Goal: Entertainment & Leisure: Browse casually

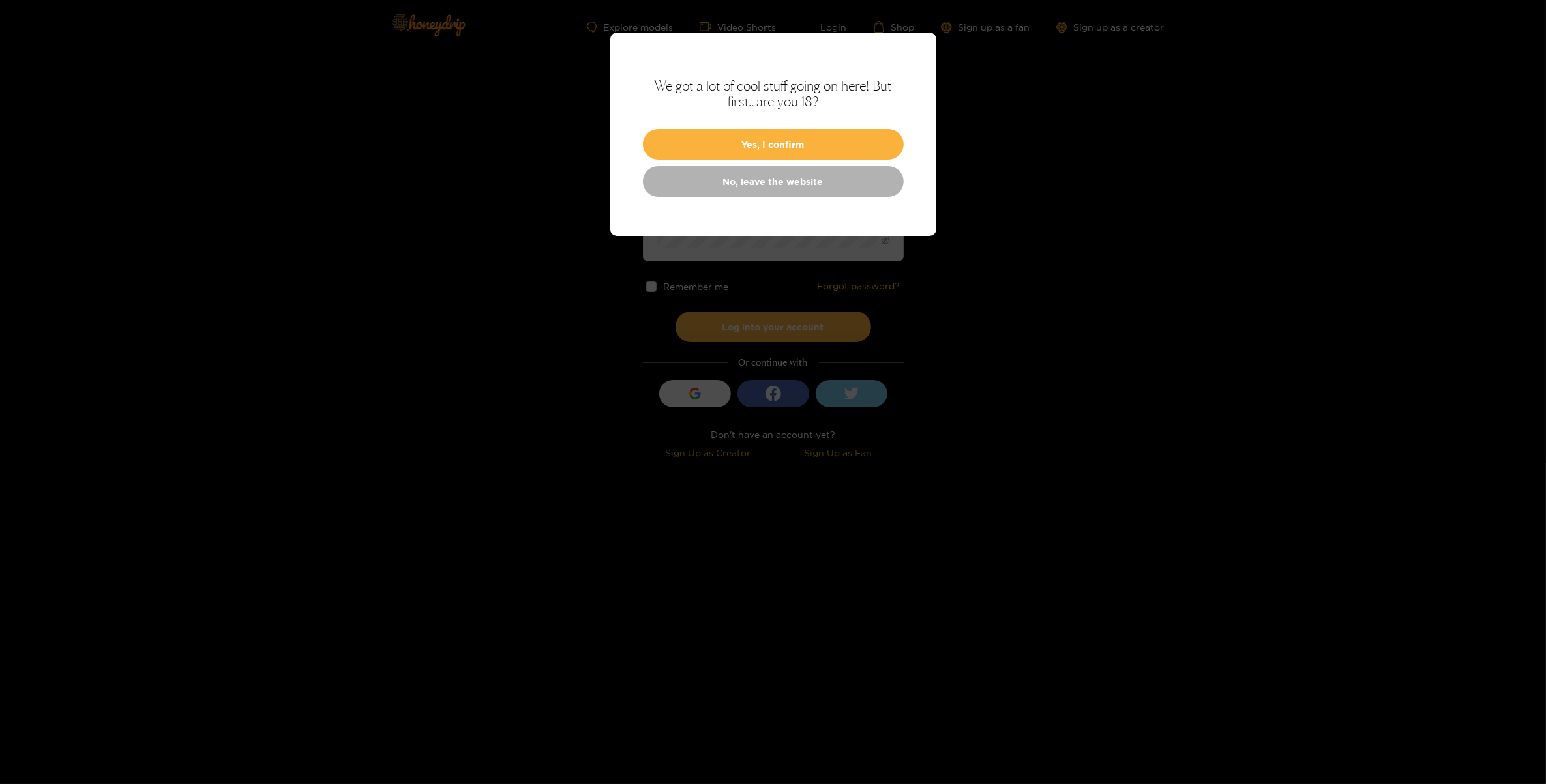
click at [779, 167] on link "No, leave the website" at bounding box center [773, 181] width 261 height 31
click at [709, 139] on button "Yes, I confirm" at bounding box center [773, 144] width 261 height 31
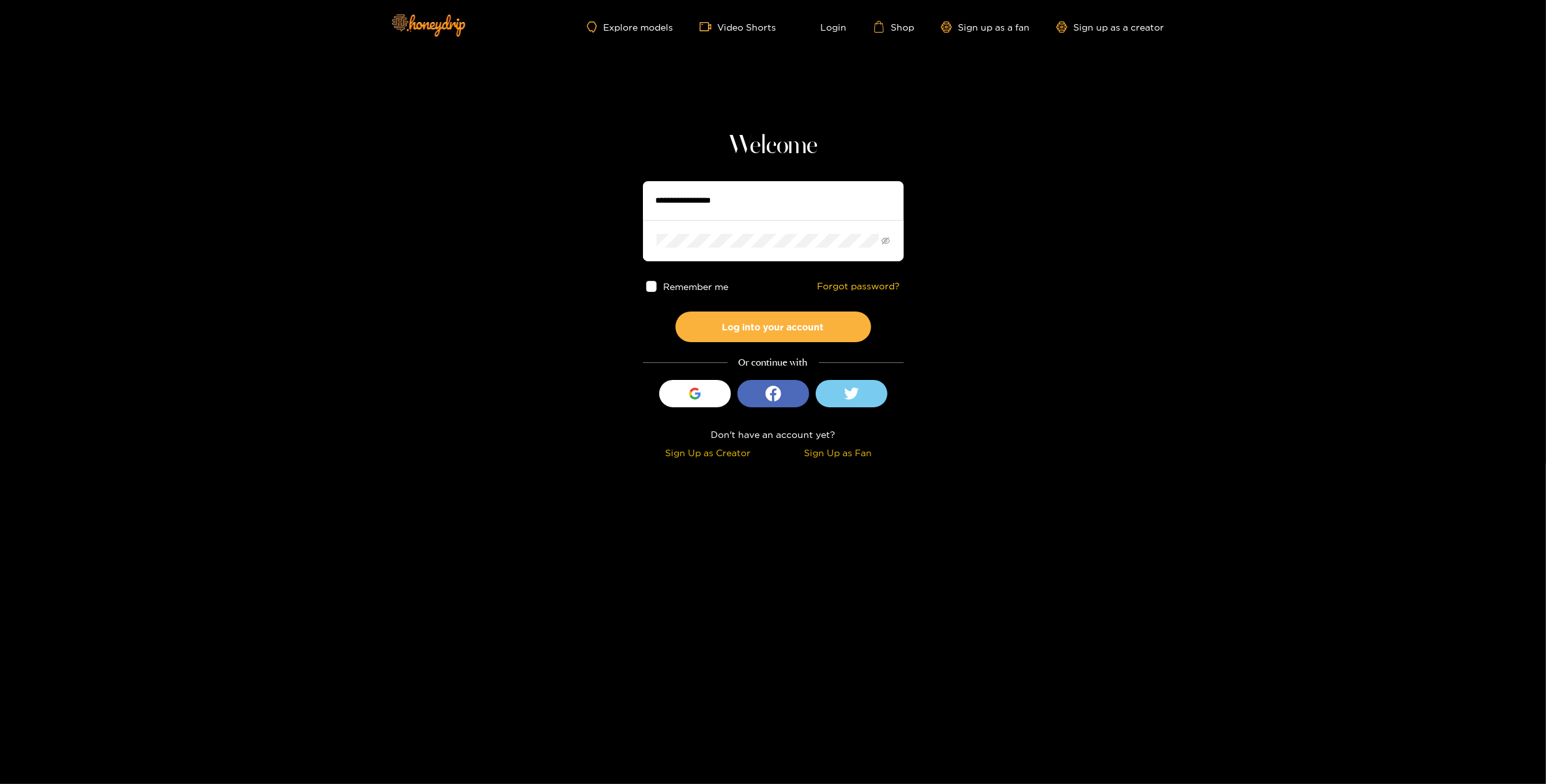
click at [742, 190] on input "text" at bounding box center [773, 200] width 261 height 39
type input "******"
click at [745, 249] on span at bounding box center [773, 240] width 261 height 40
click at [675, 312] on button "Log into your account" at bounding box center [773, 327] width 196 height 31
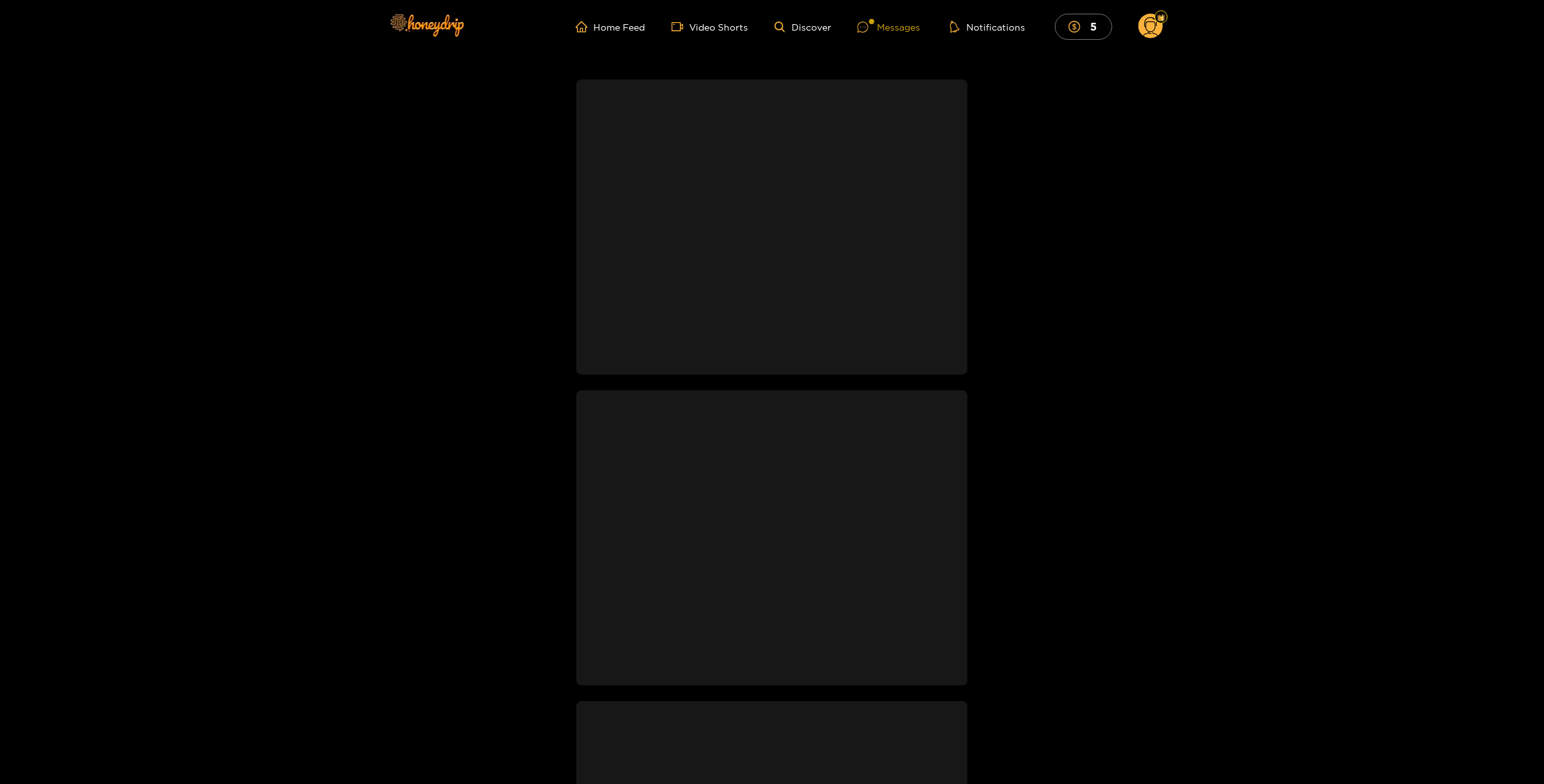
click at [879, 27] on div "Messages" at bounding box center [888, 27] width 63 height 15
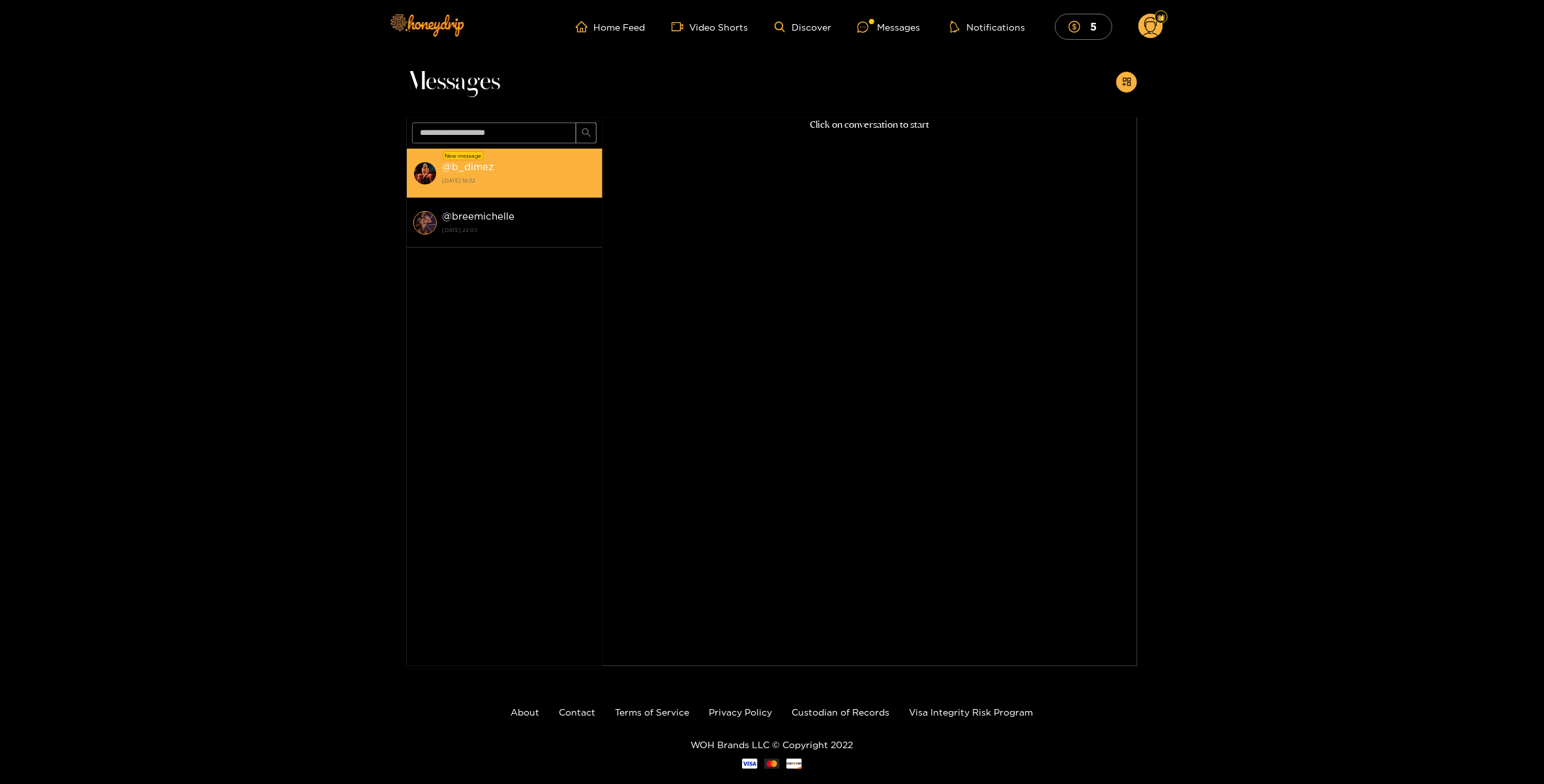
click at [507, 177] on strong "[DATE] 16:32" at bounding box center [519, 181] width 154 height 12
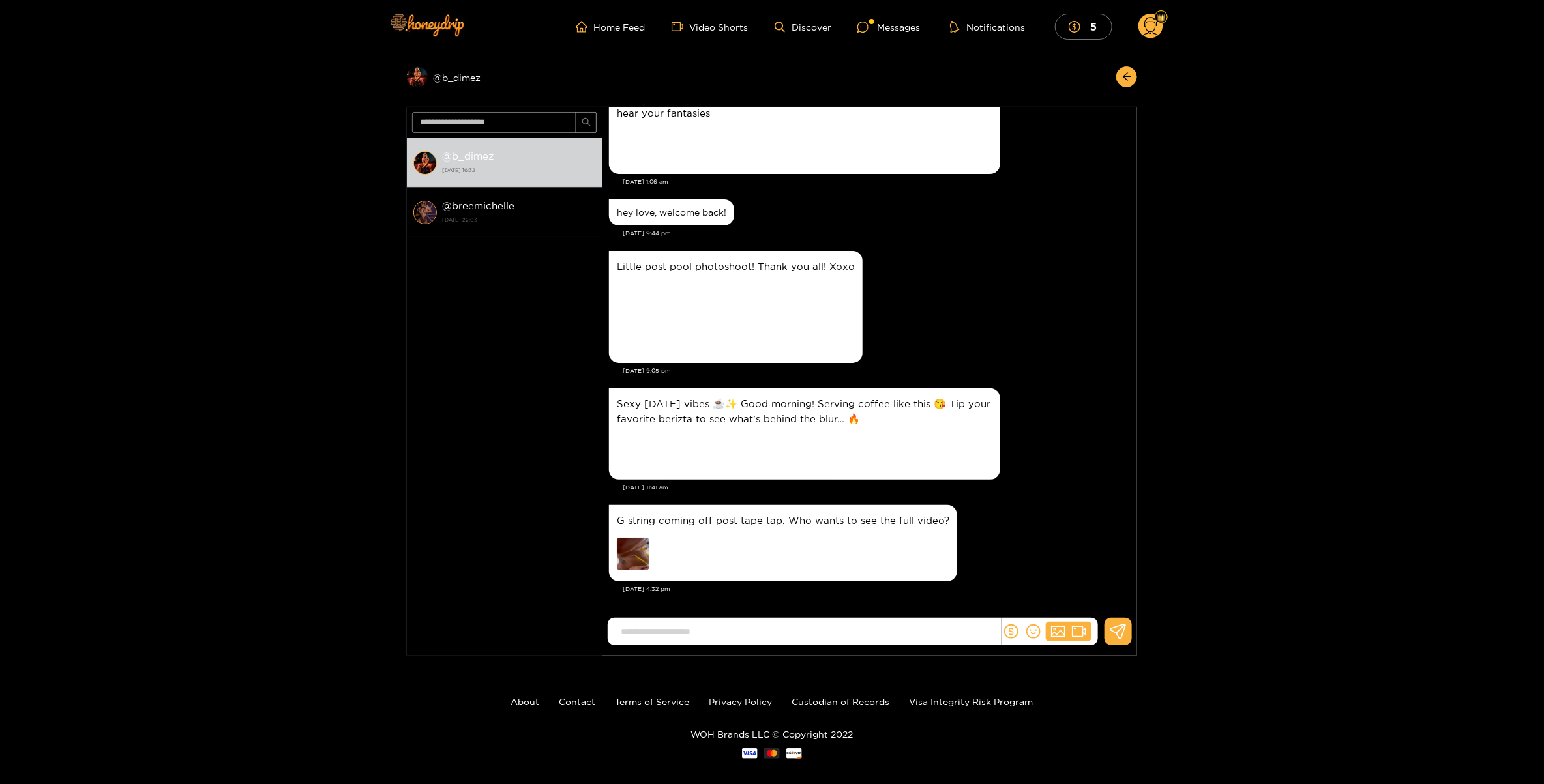
scroll to position [14, 0]
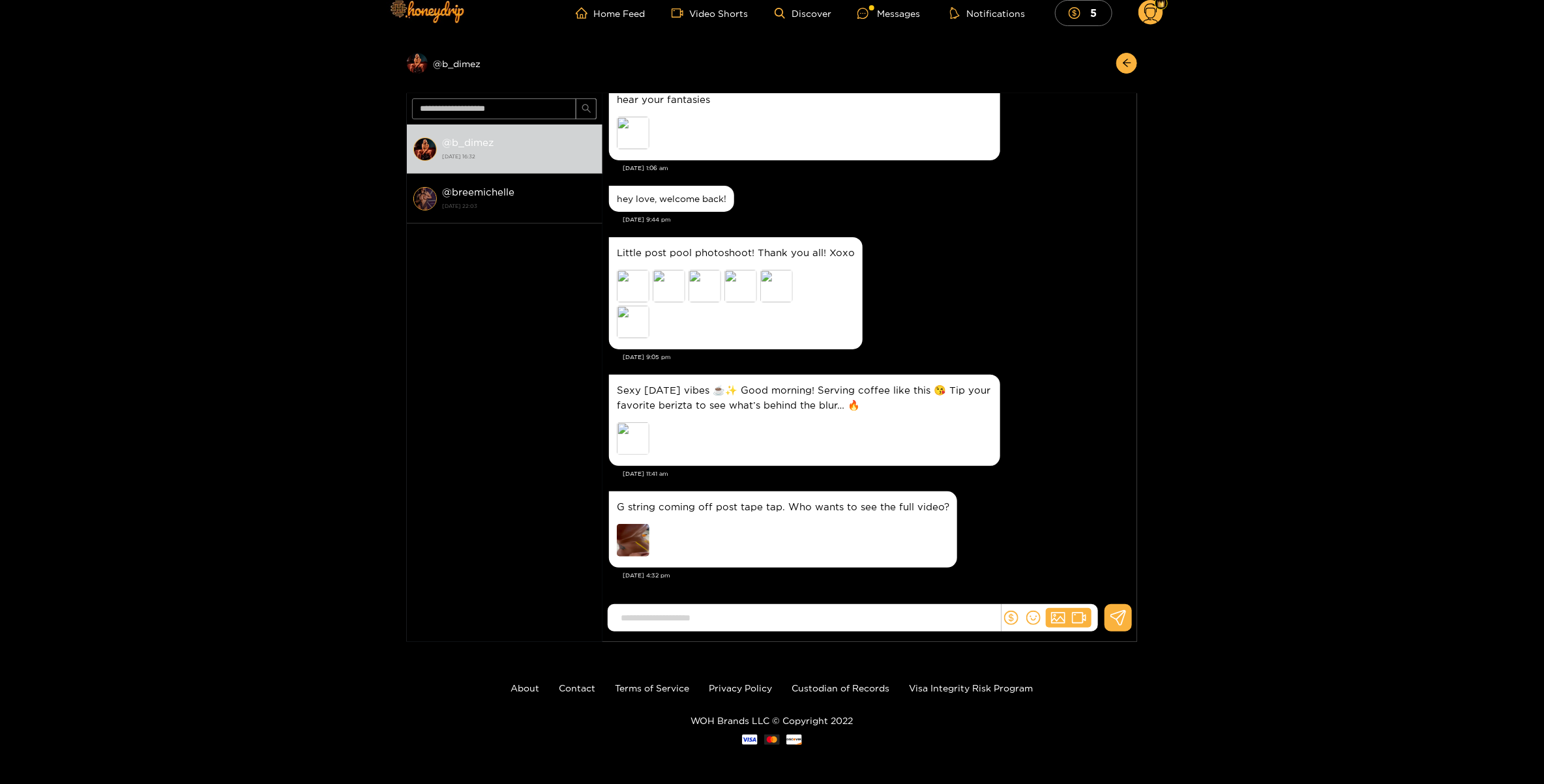
click at [641, 542] on img at bounding box center [633, 540] width 33 height 33
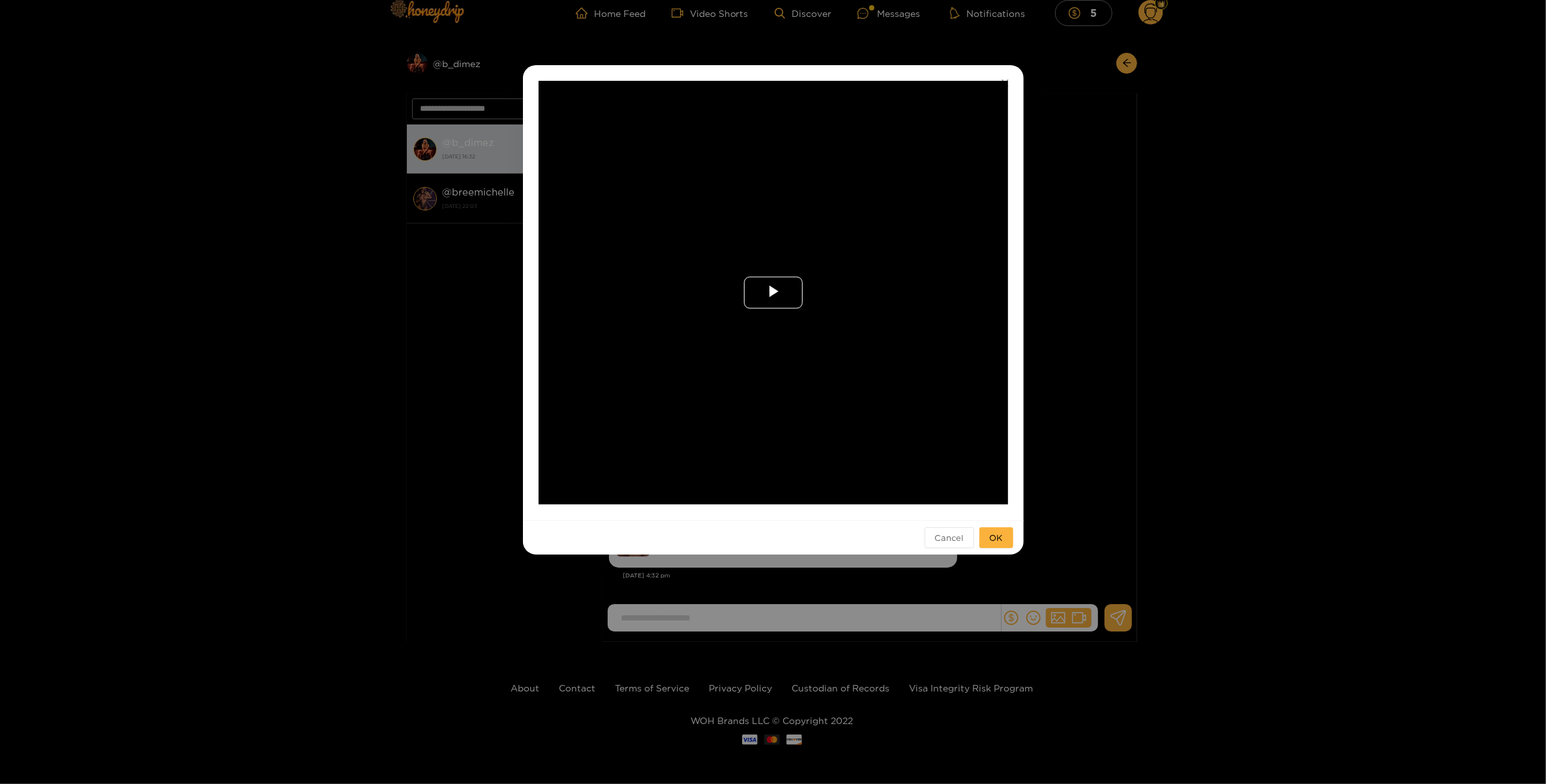
click at [773, 293] on span "Video Player" at bounding box center [773, 293] width 0 height 0
click at [1032, 439] on div "**********" at bounding box center [773, 392] width 1546 height 784
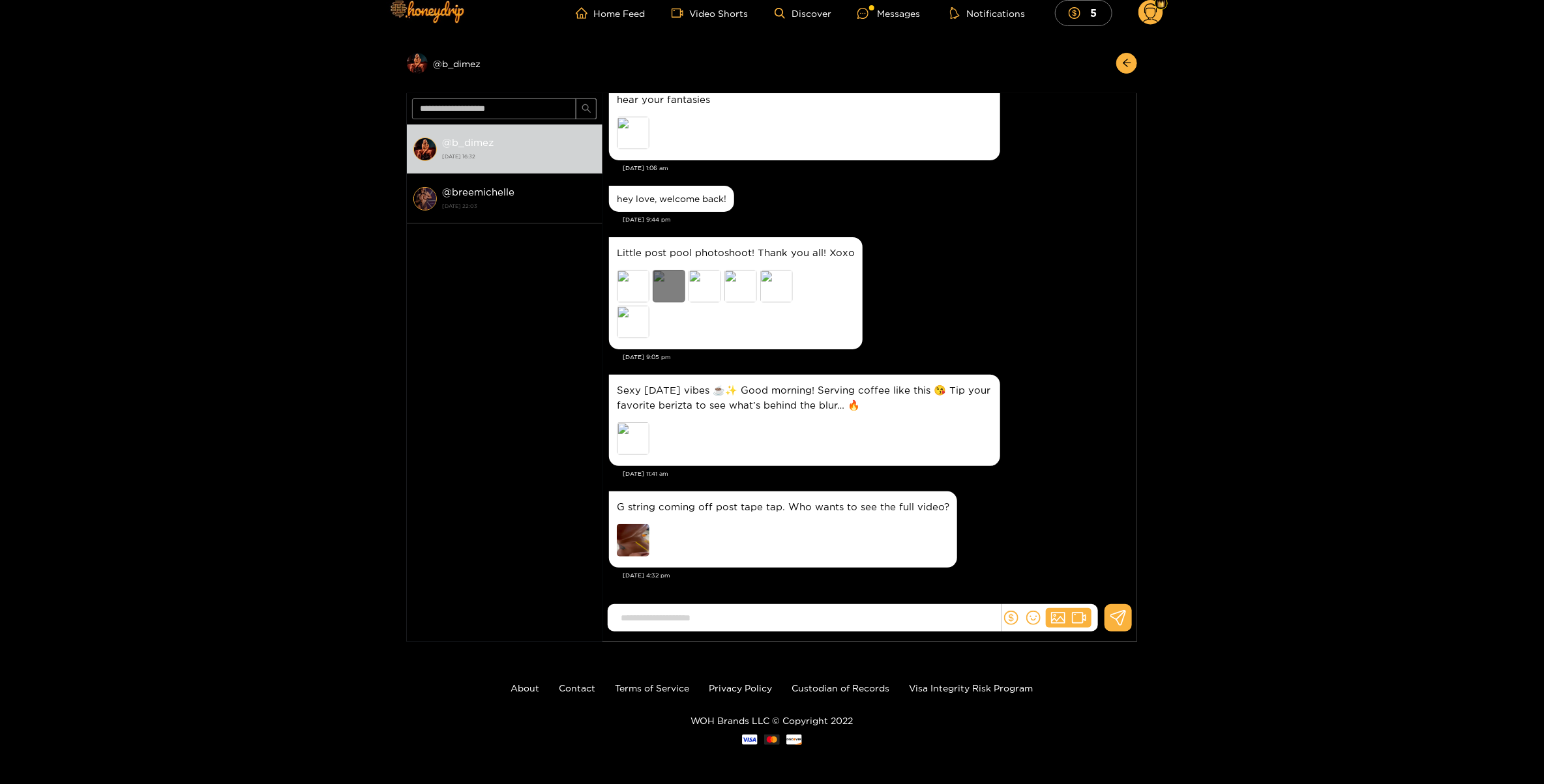
click at [666, 280] on div "Preview" at bounding box center [669, 286] width 33 height 33
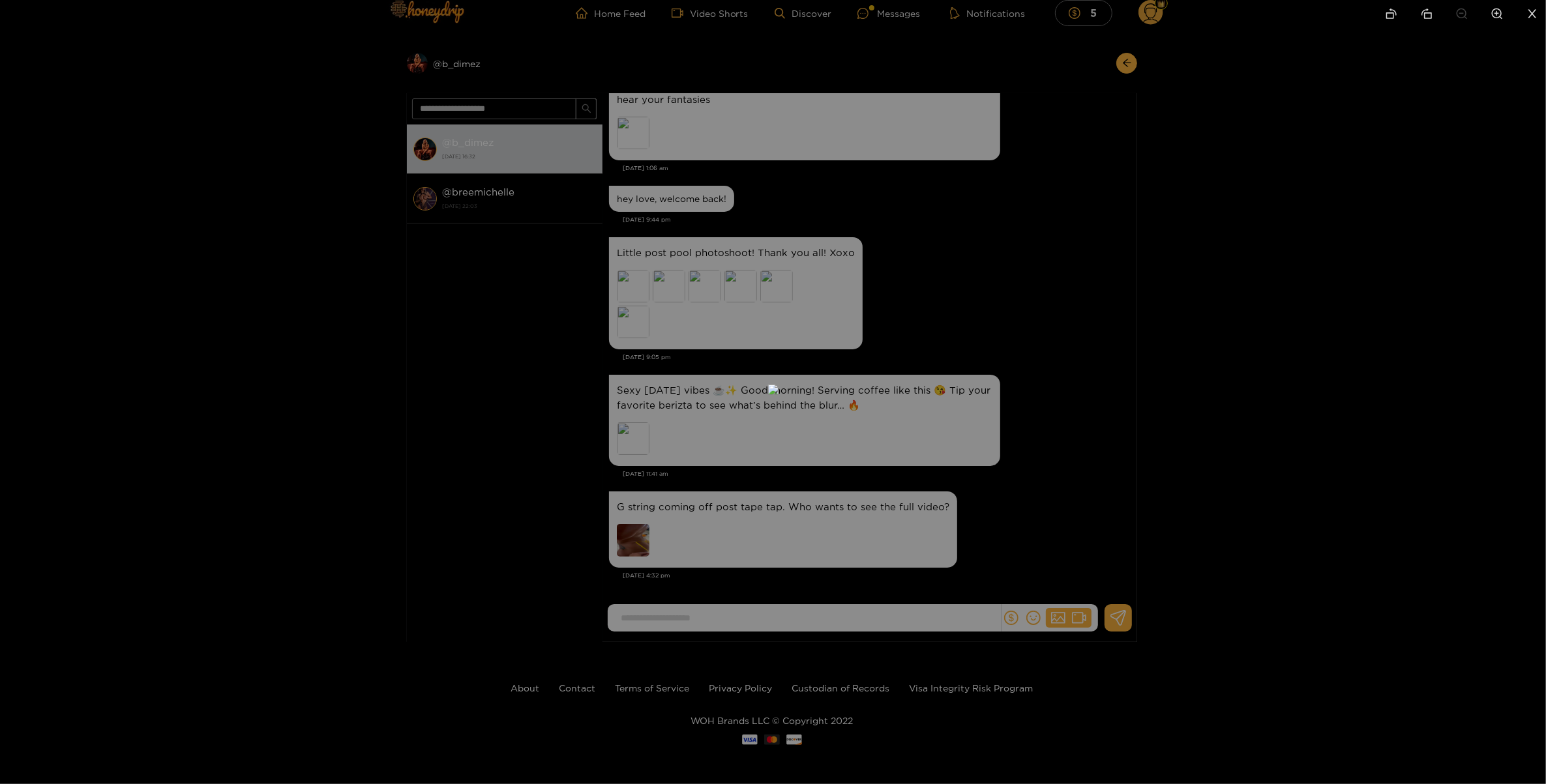
click at [1119, 374] on div at bounding box center [773, 392] width 1546 height 784
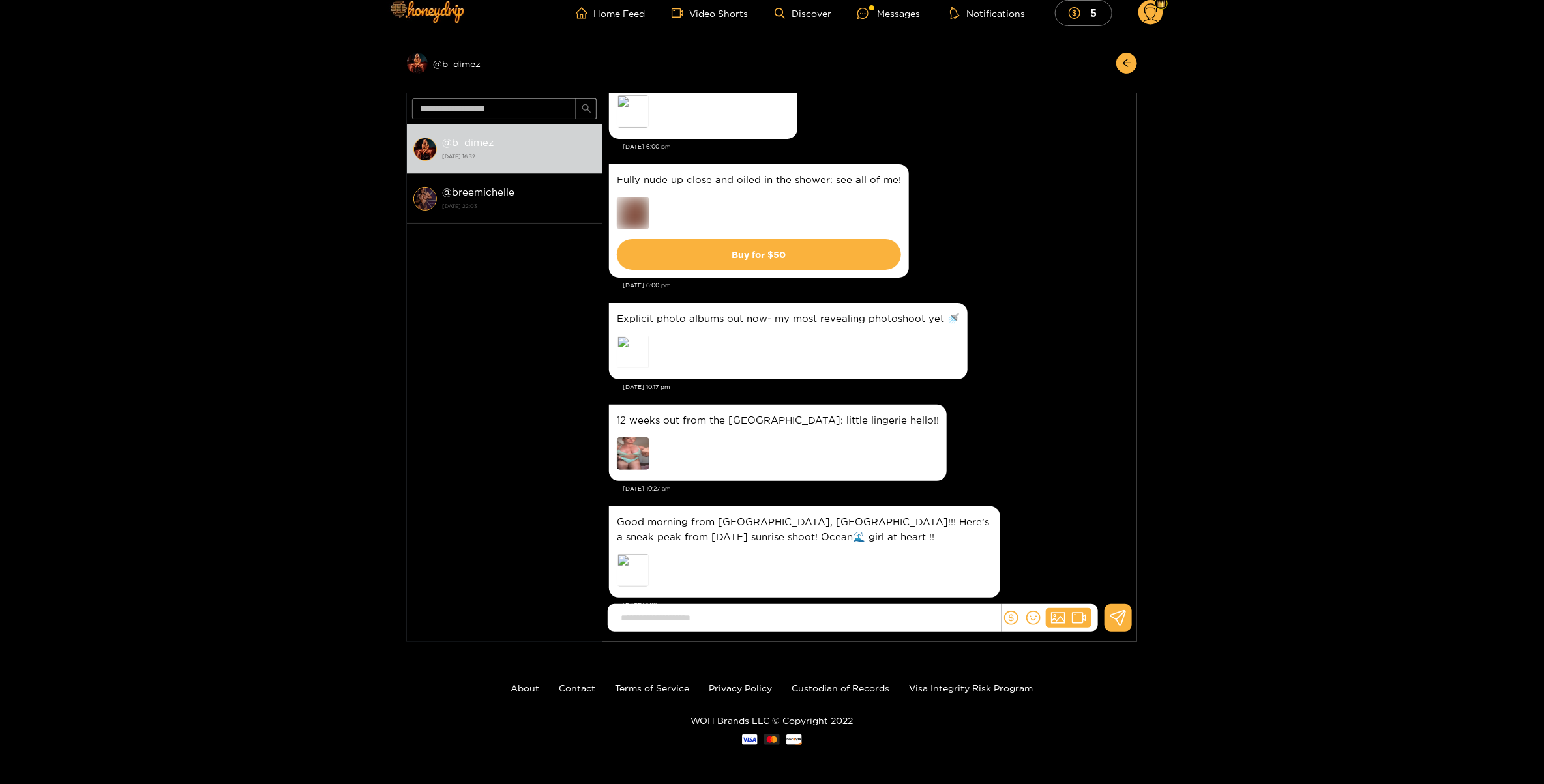
scroll to position [77, 0]
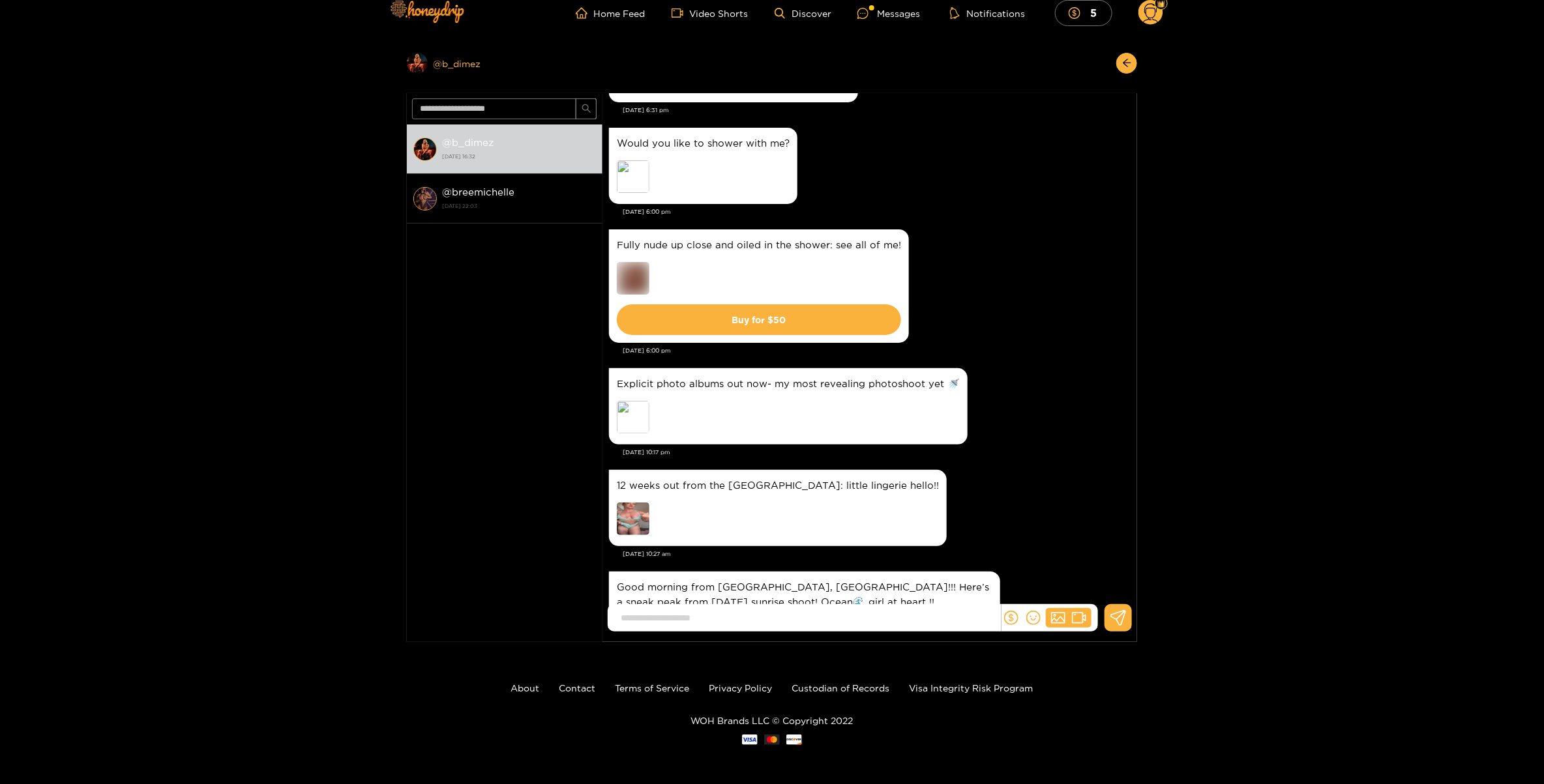
click at [440, 53] on div "Preview @ b_dimez" at bounding box center [505, 63] width 196 height 21
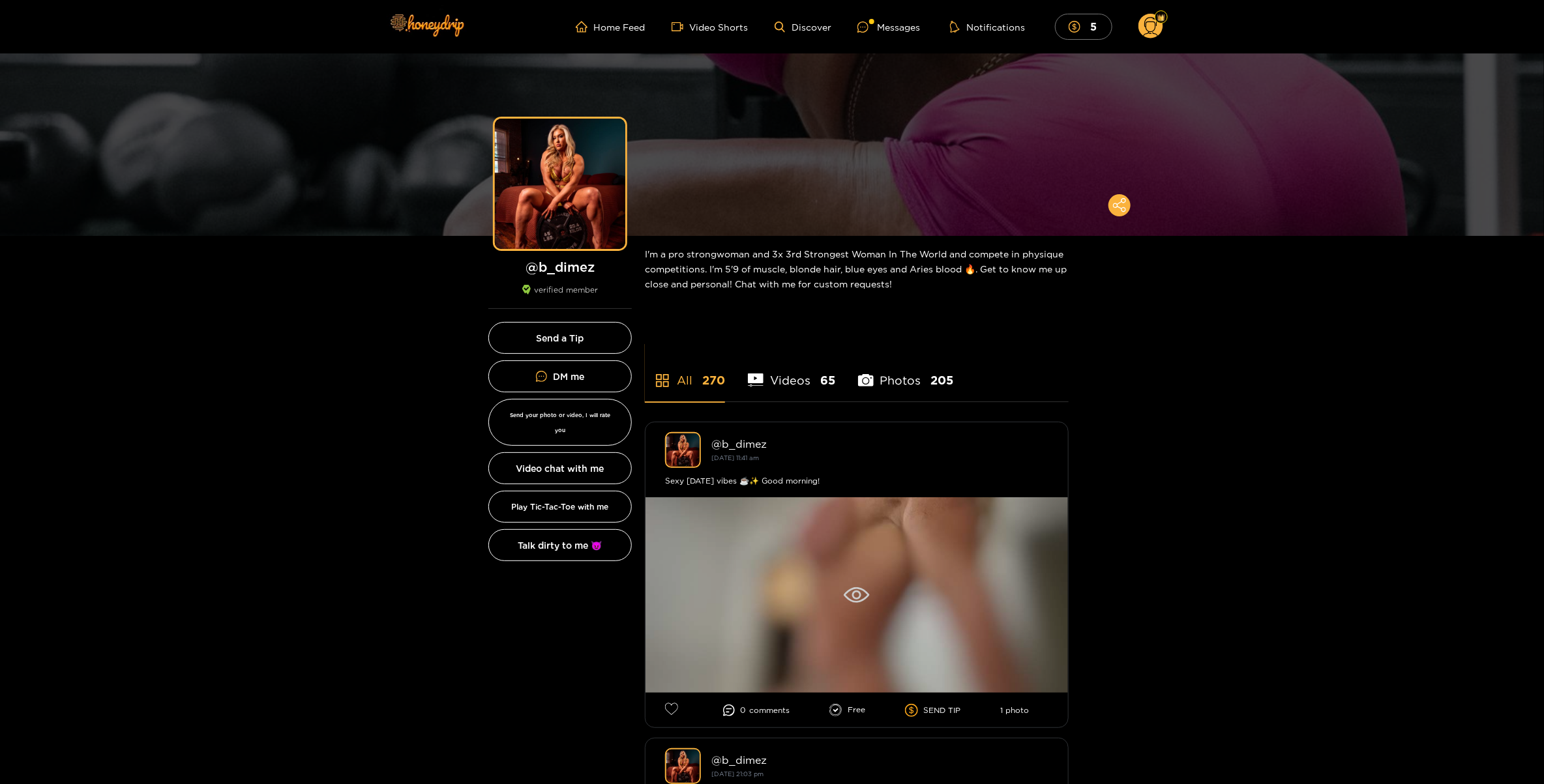
click at [997, 554] on div at bounding box center [856, 595] width 422 height 196
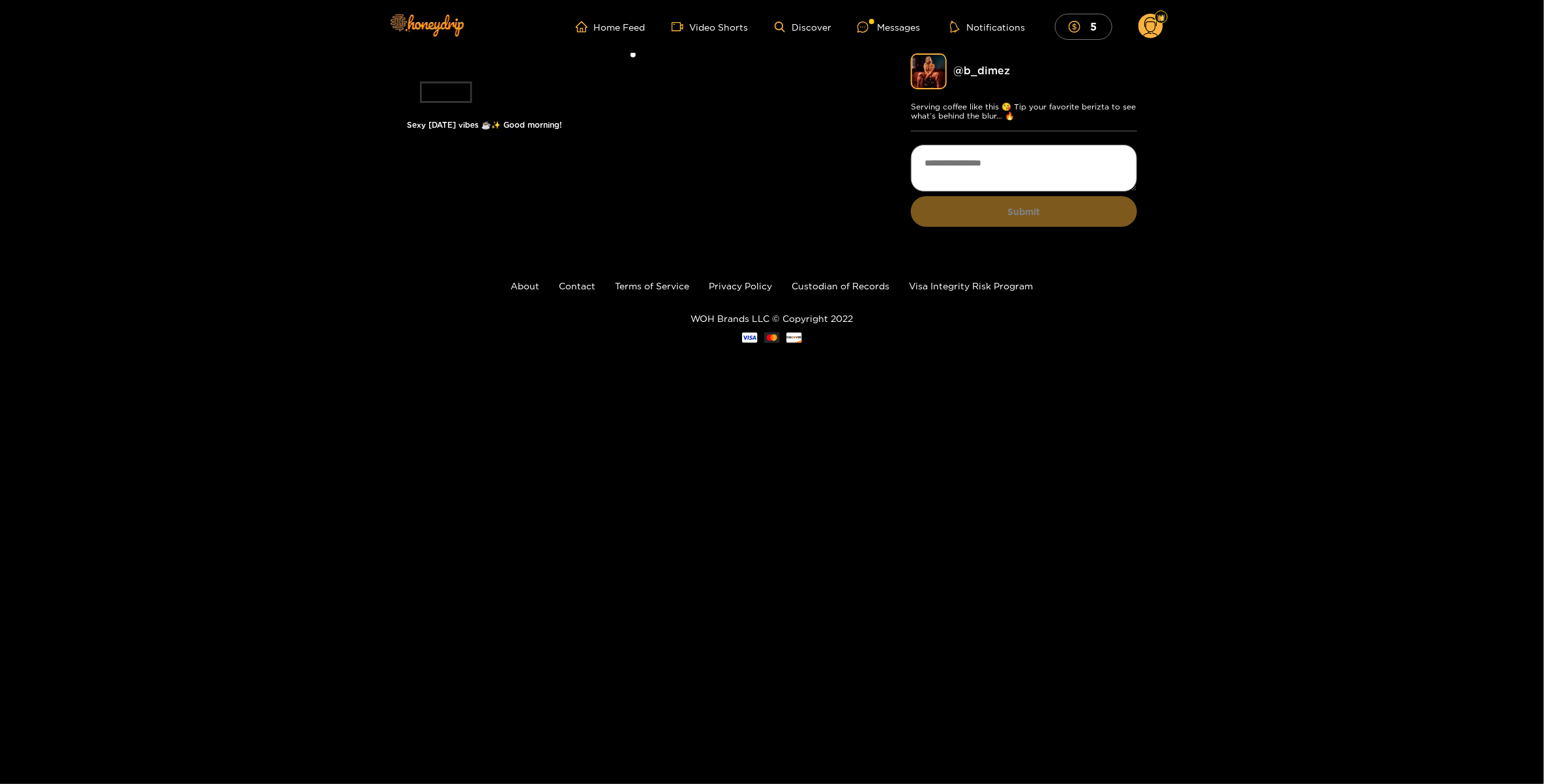
click at [292, 240] on div "1 of 1 Sexy [DATE] vibes ☕️✨ Good morning! @ b_dimez Serving coffee like this 😘…" at bounding box center [772, 146] width 1544 height 186
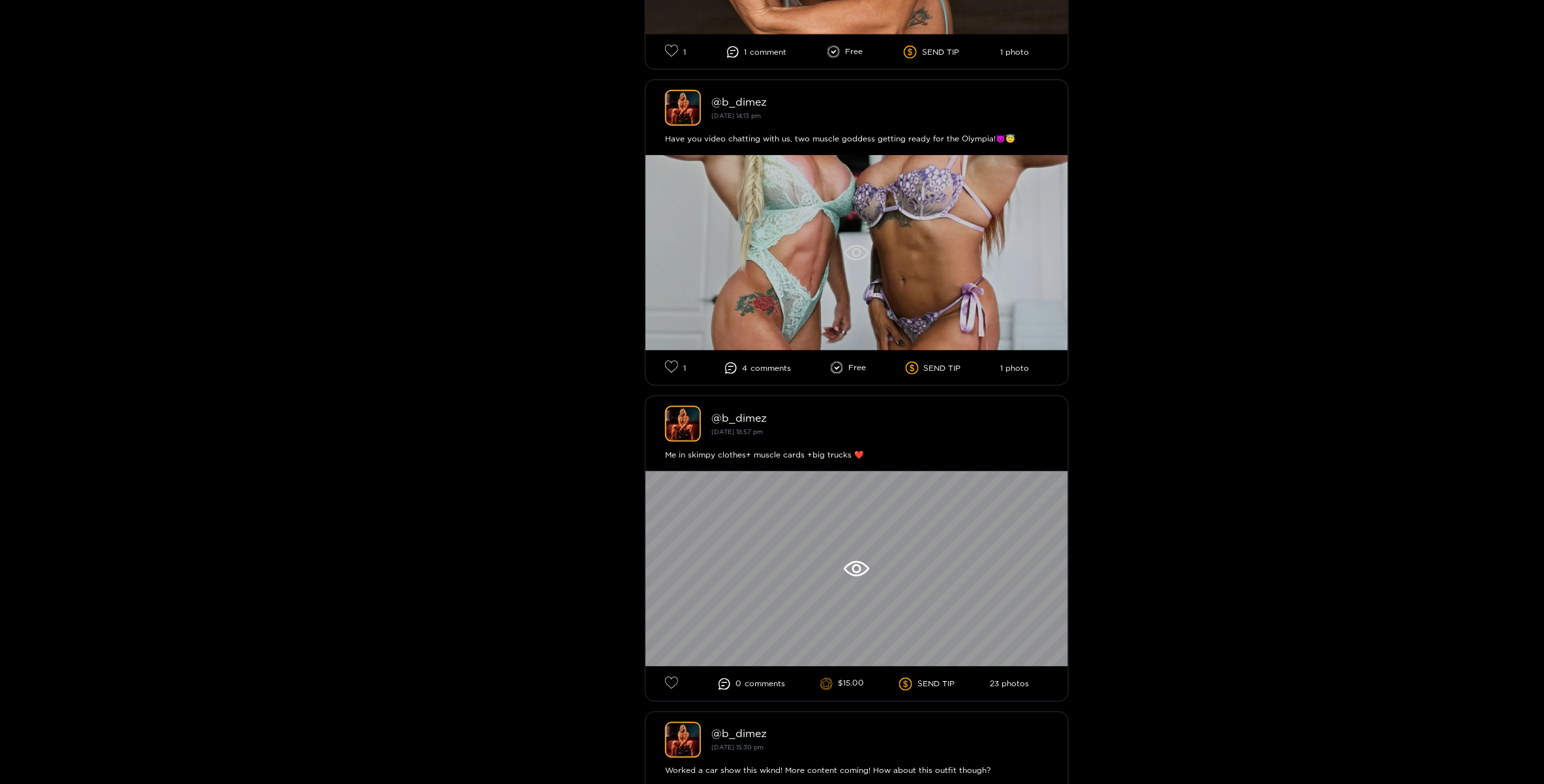
scroll to position [3912, 0]
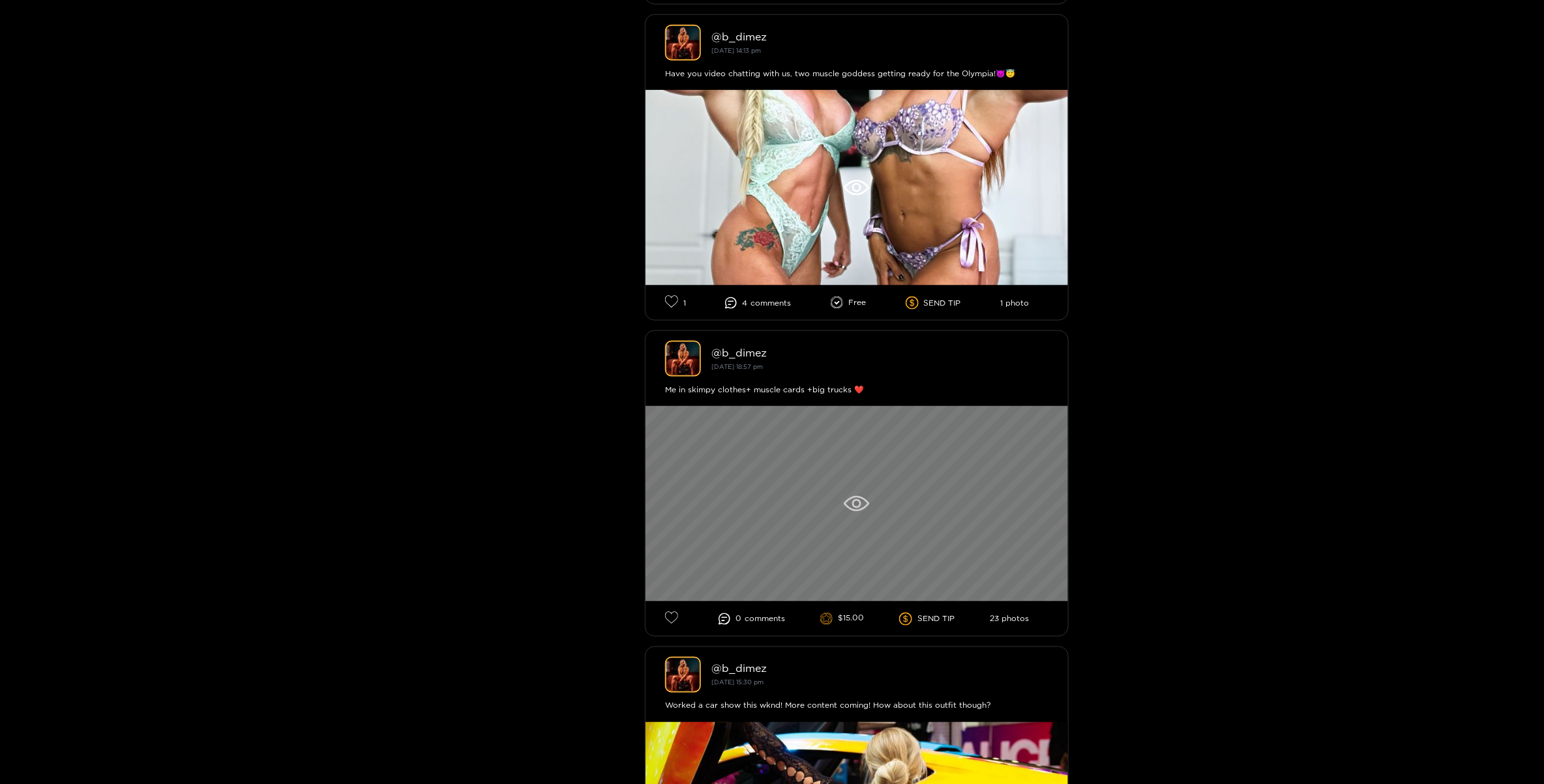
click at [836, 531] on div at bounding box center [856, 504] width 422 height 196
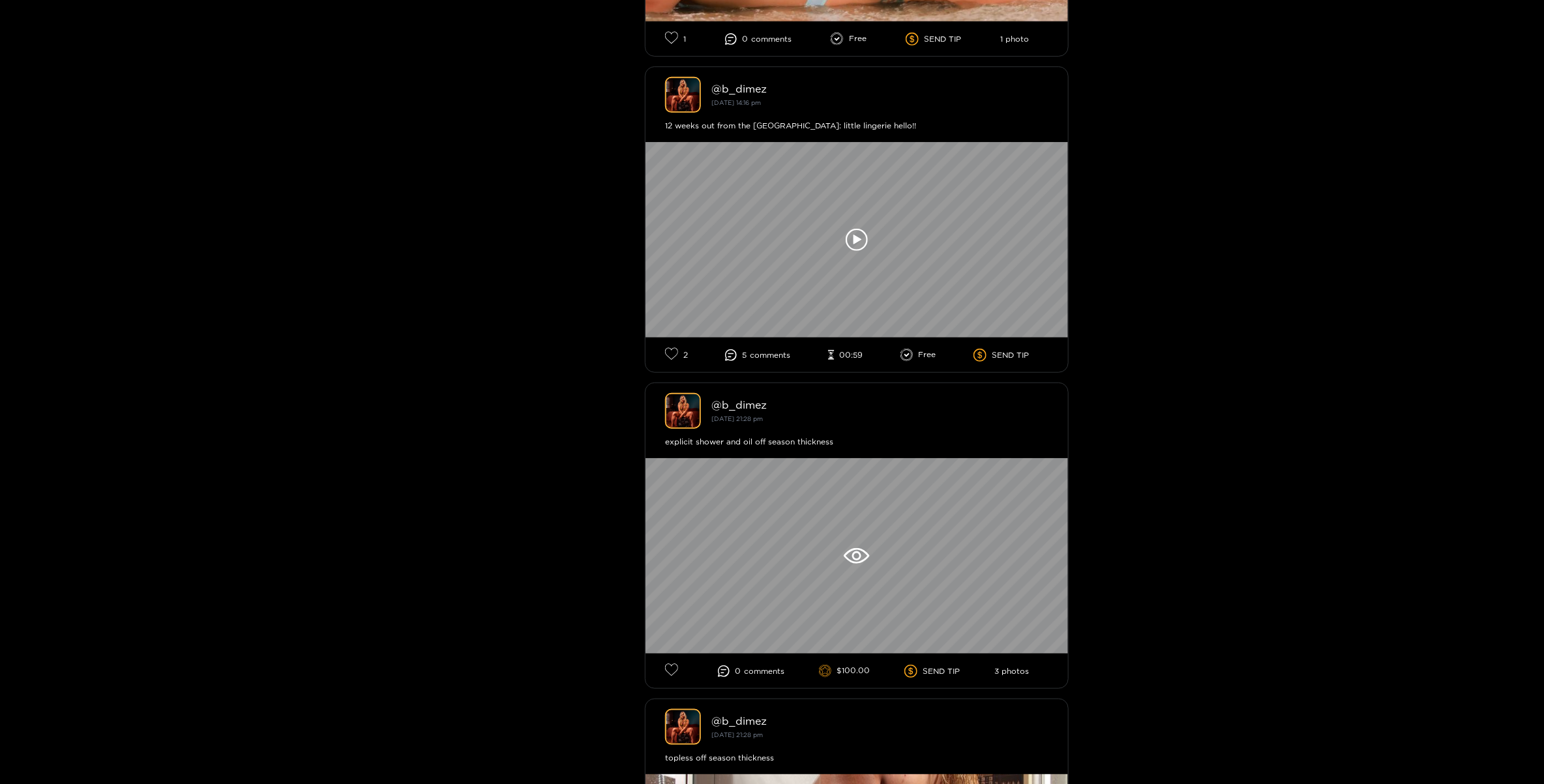
scroll to position [6845, 0]
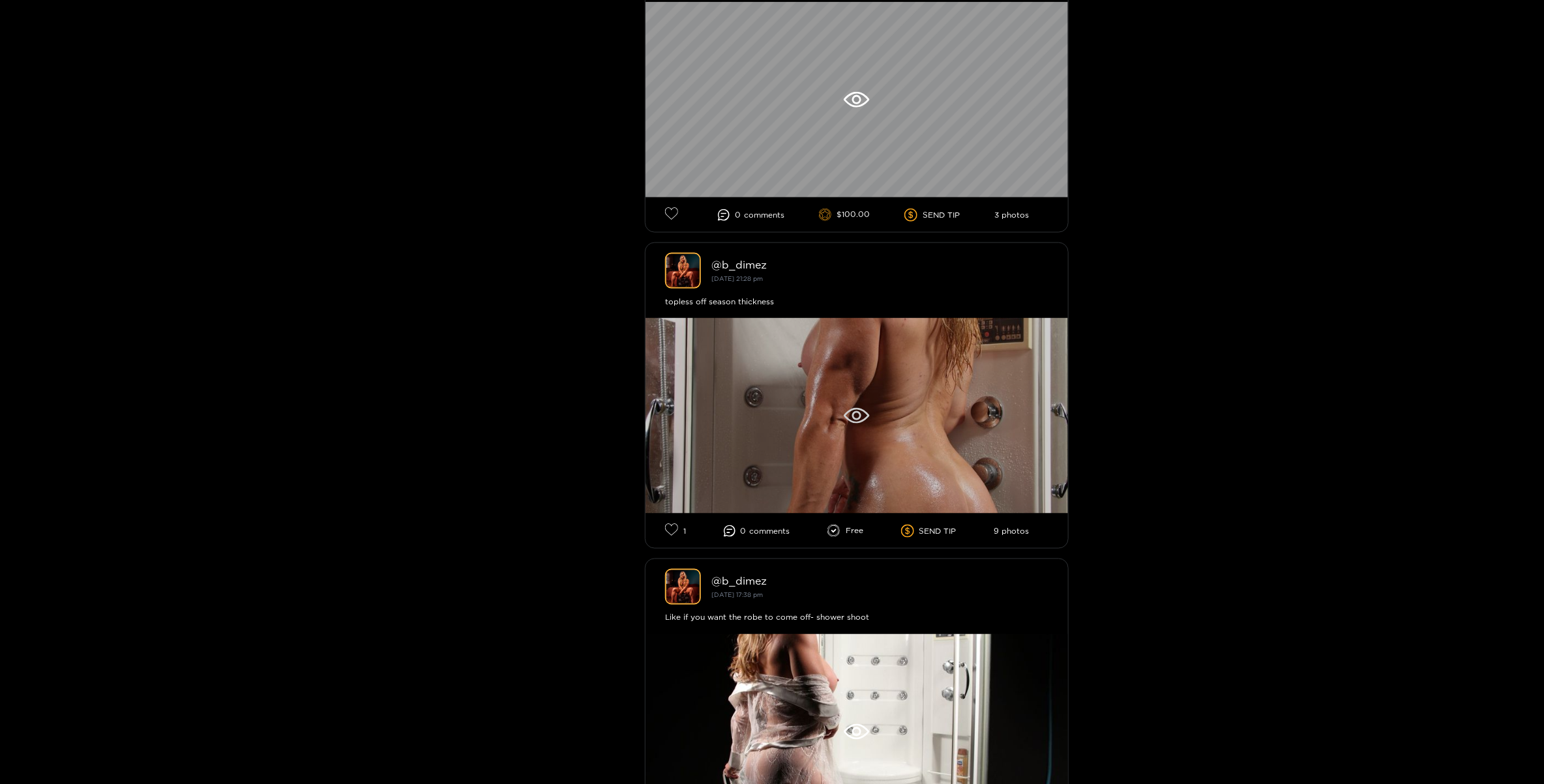
click at [904, 440] on div at bounding box center [856, 416] width 422 height 196
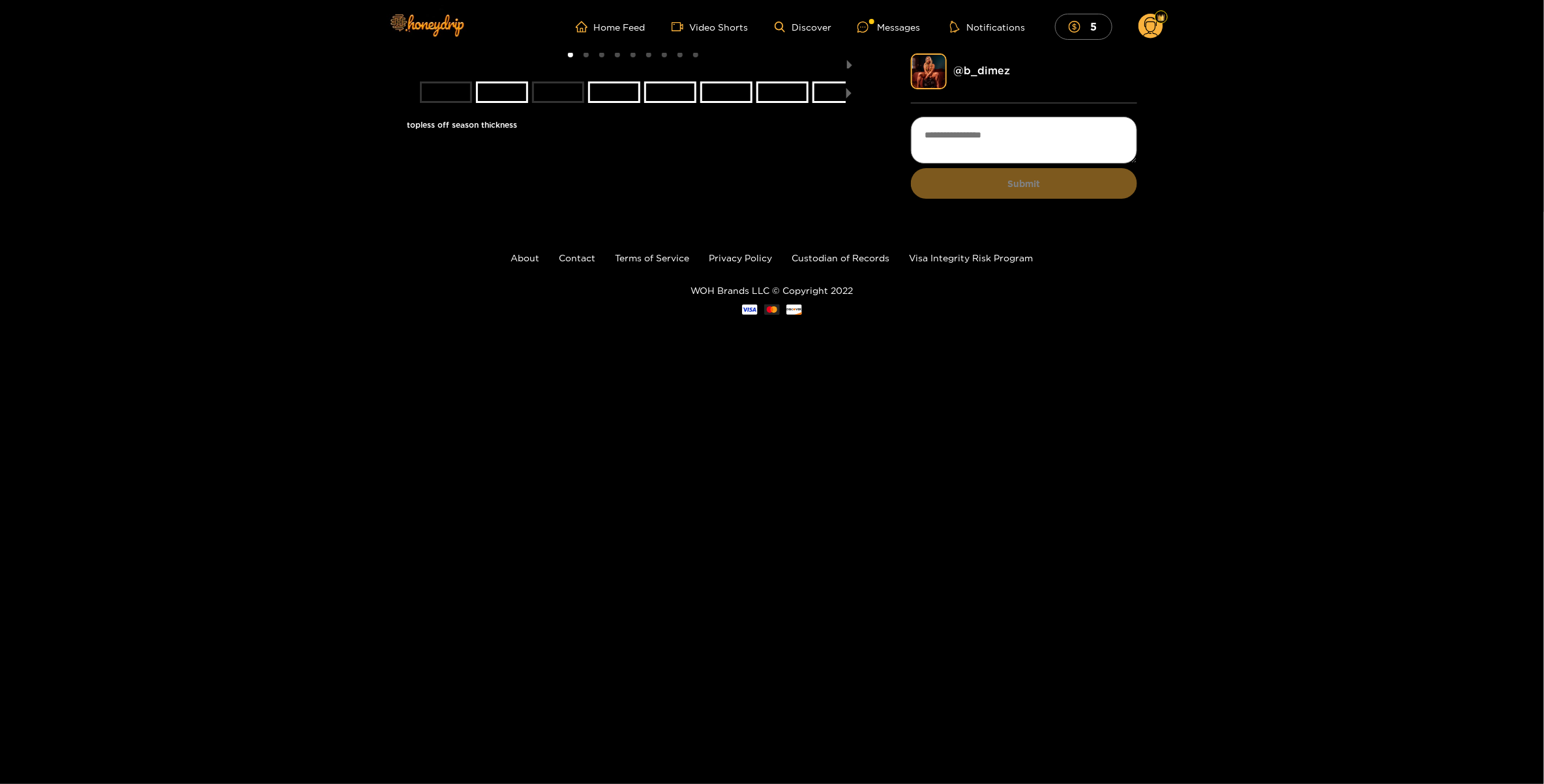
click at [573, 103] on li "slide item 3" at bounding box center [558, 92] width 52 height 22
click at [617, 103] on li "slide item 4" at bounding box center [614, 92] width 52 height 22
